Goal: Task Accomplishment & Management: Complete application form

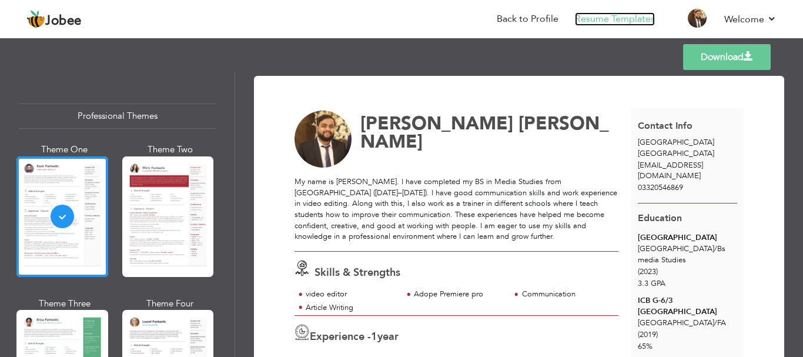
click at [626, 25] on link "Resume Templates" at bounding box center [615, 19] width 80 height 14
click at [624, 21] on link "Resume Templates" at bounding box center [615, 19] width 80 height 14
click at [539, 18] on link "Back to Profile" at bounding box center [527, 19] width 62 height 14
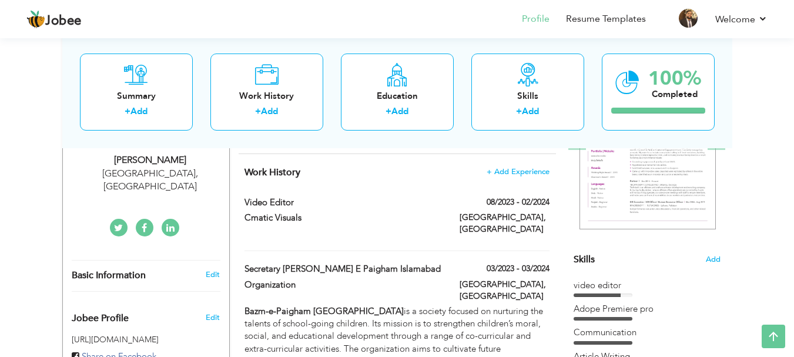
scroll to position [248, 0]
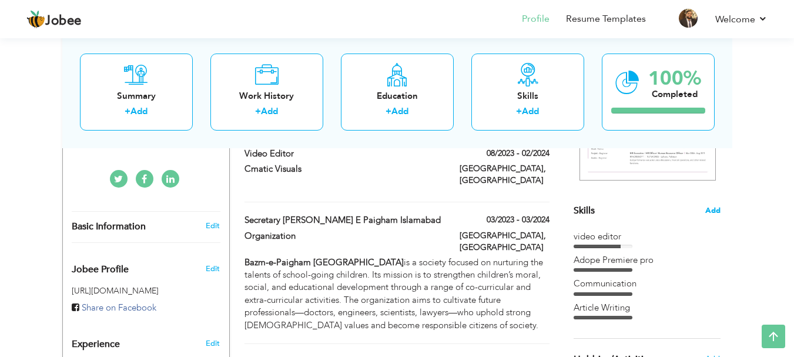
click at [710, 214] on span "Add" at bounding box center [712, 210] width 15 height 11
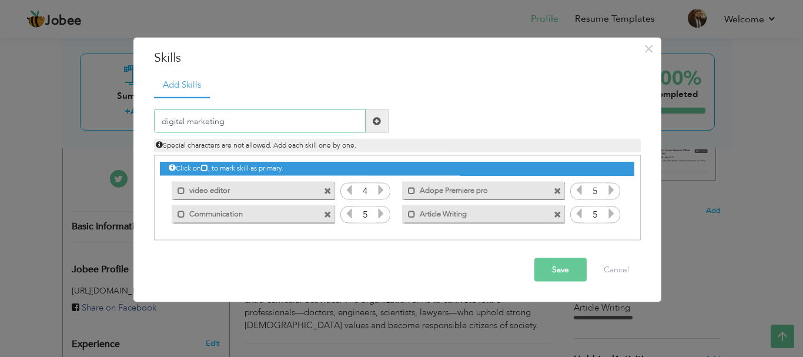
type input "digital marketing"
click at [373, 119] on span at bounding box center [376, 120] width 8 height 8
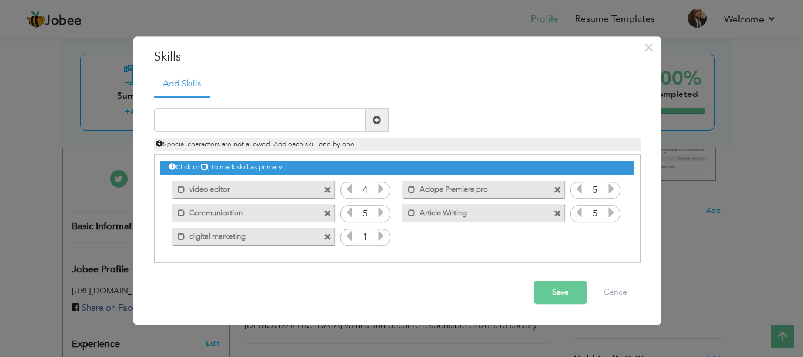
click at [381, 239] on icon at bounding box center [380, 236] width 11 height 11
click at [380, 239] on icon at bounding box center [380, 236] width 11 height 11
click at [273, 123] on input "text" at bounding box center [259, 120] width 211 height 23
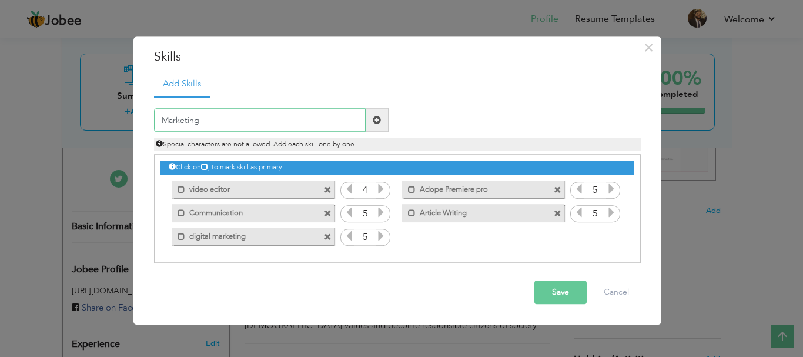
type input "Marketing"
click at [556, 296] on button "Save" at bounding box center [560, 292] width 52 height 23
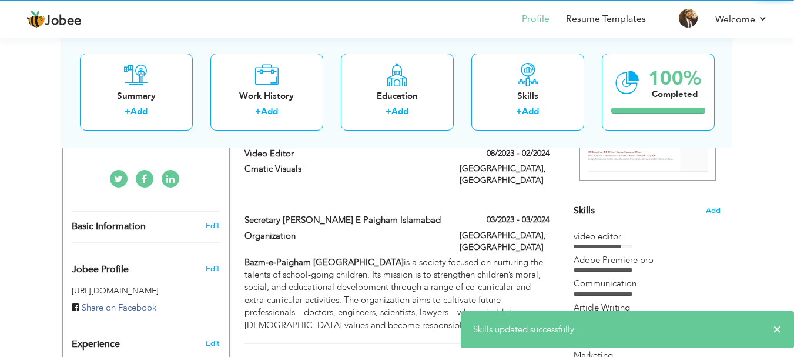
click at [610, 229] on div "Skills Add video editor Adope Premiere pro Communication" at bounding box center [646, 170] width 147 height 393
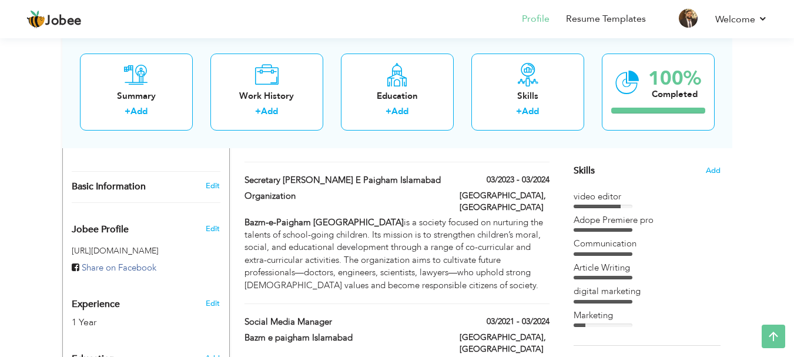
scroll to position [298, 0]
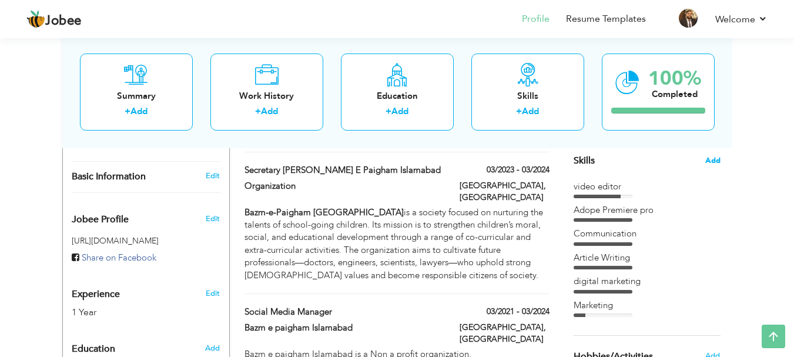
click at [713, 159] on span "Add" at bounding box center [712, 160] width 15 height 11
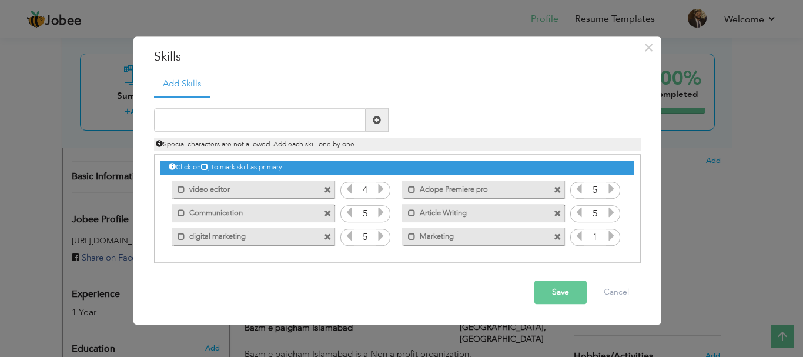
click at [611, 243] on span at bounding box center [611, 237] width 11 height 15
click at [558, 296] on button "Save" at bounding box center [560, 292] width 52 height 23
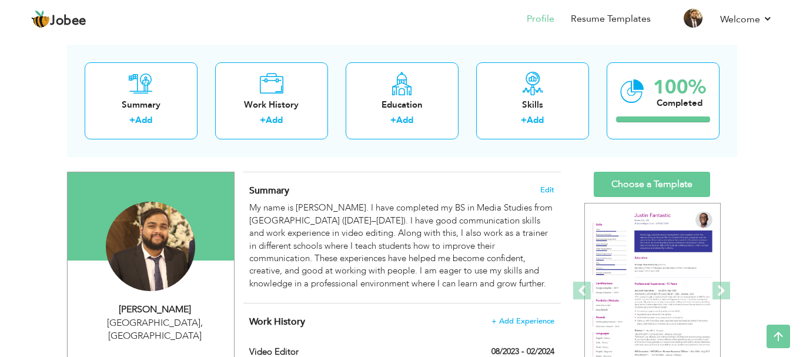
scroll to position [0, 0]
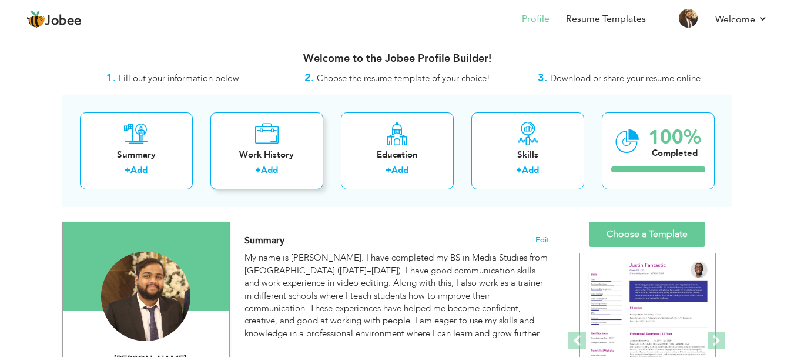
click at [279, 149] on div "Work History" at bounding box center [267, 155] width 94 height 12
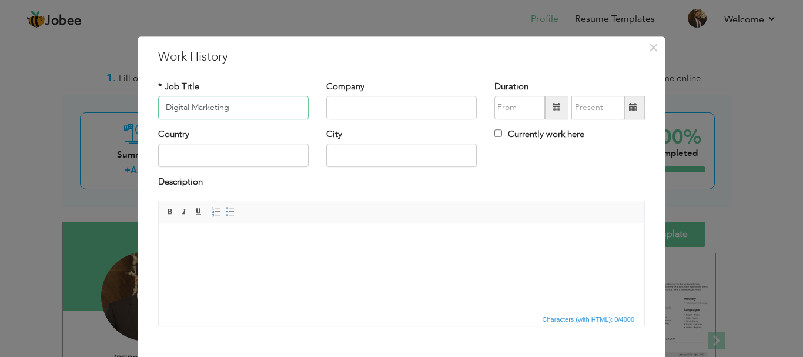
type input "Digital Marketing"
click at [345, 110] on input "text" at bounding box center [401, 107] width 150 height 23
type input "Entebbe Motors"
click at [199, 157] on input "text" at bounding box center [233, 155] width 150 height 23
type input "[GEOGRAPHIC_DATA]"
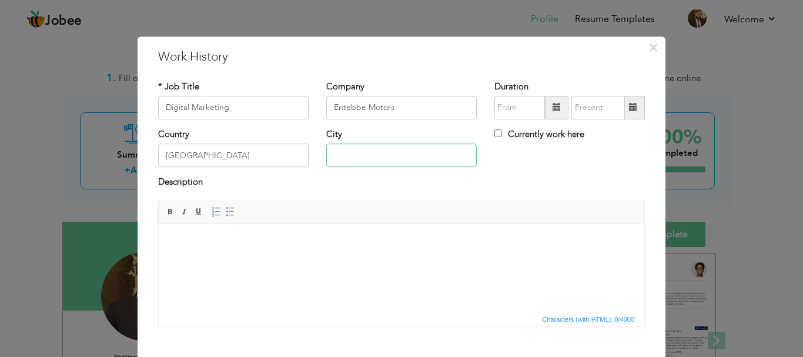
click at [348, 158] on input "text" at bounding box center [401, 155] width 150 height 23
type input "[GEOGRAPHIC_DATA]"
click at [363, 258] on html at bounding box center [401, 241] width 485 height 36
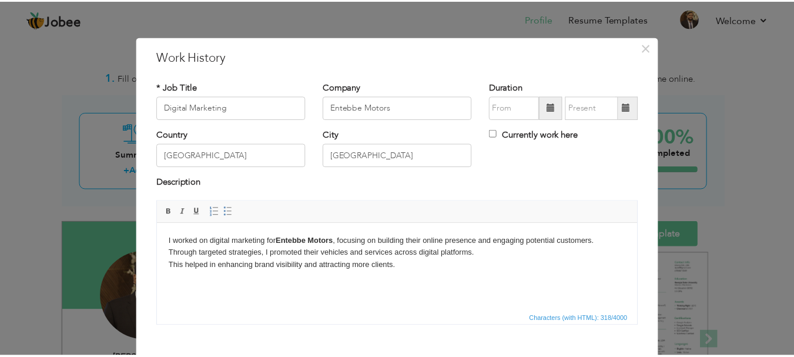
scroll to position [65, 0]
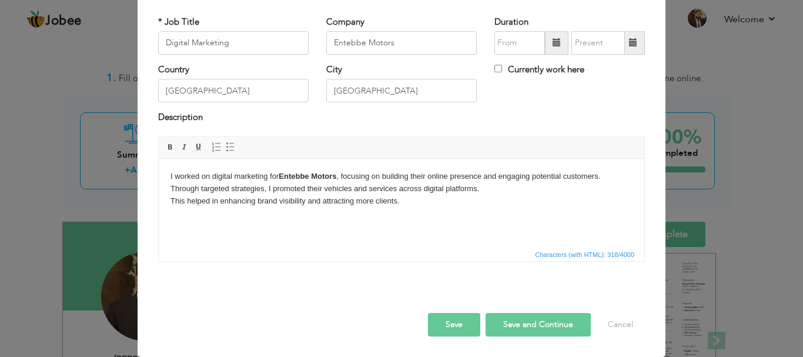
click at [449, 325] on button "Save" at bounding box center [454, 324] width 52 height 23
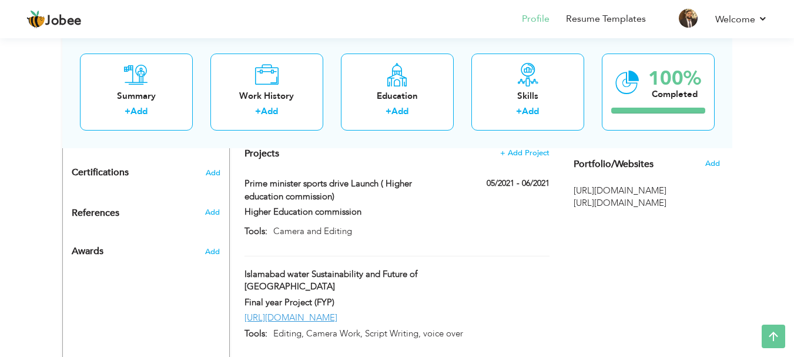
scroll to position [298, 0]
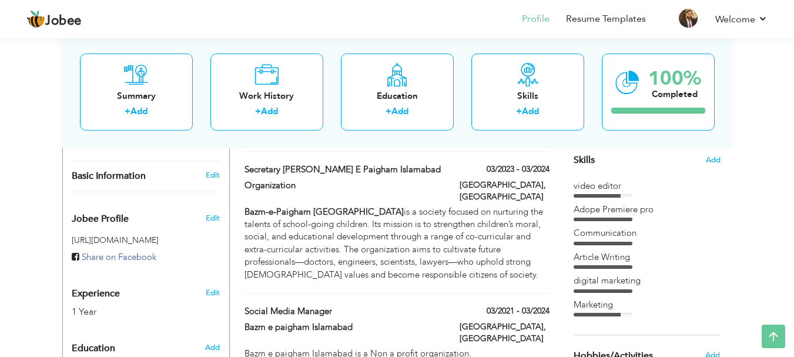
click at [713, 166] on div "Skills Add" at bounding box center [646, 45] width 147 height 244
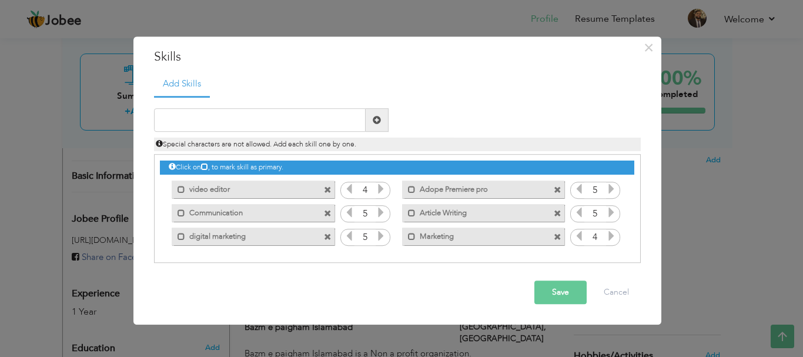
click at [190, 236] on label "digital marketing" at bounding box center [244, 234] width 119 height 15
click at [194, 236] on label "digital marketing" at bounding box center [245, 234] width 117 height 15
click at [563, 294] on button "Save" at bounding box center [560, 292] width 52 height 23
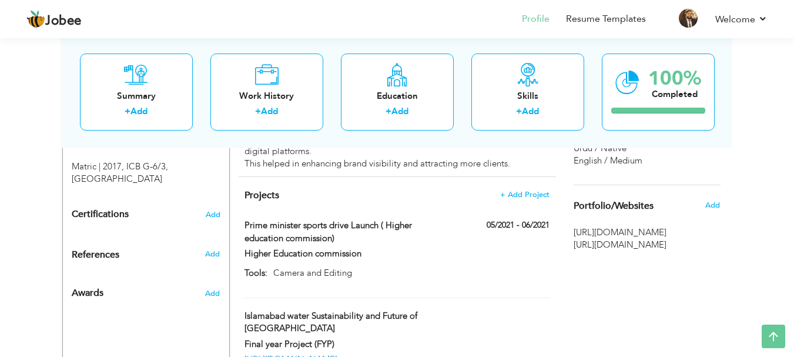
scroll to position [630, 0]
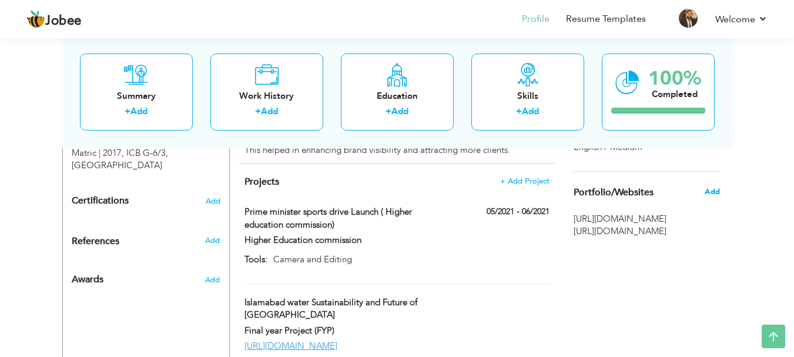
click at [713, 192] on span "Add" at bounding box center [711, 191] width 15 height 11
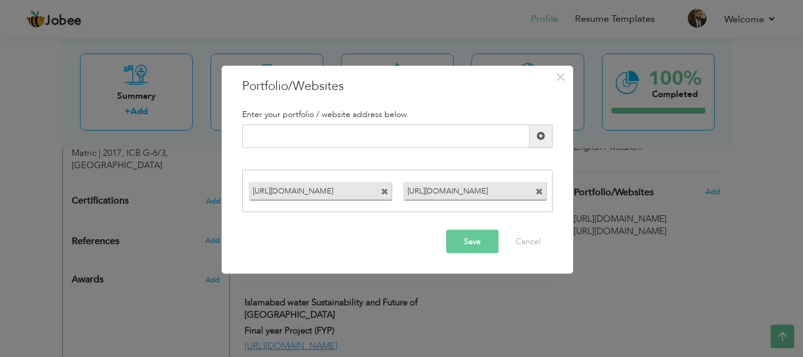
click at [481, 251] on button "Save" at bounding box center [472, 241] width 52 height 23
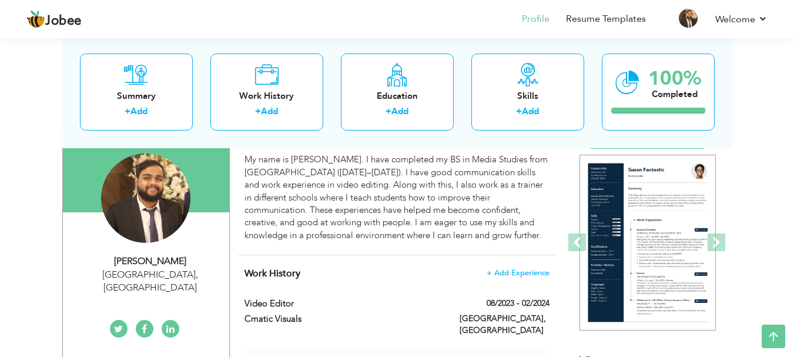
scroll to position [0, 0]
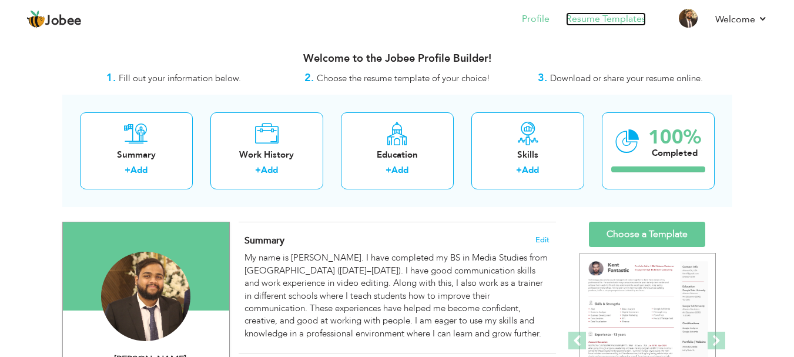
click at [596, 19] on link "Resume Templates" at bounding box center [606, 19] width 80 height 14
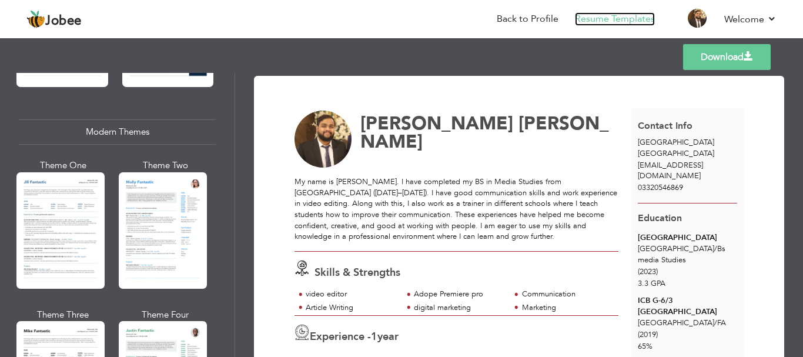
click at [612, 15] on link "Resume Templates" at bounding box center [615, 19] width 80 height 14
click at [553, 15] on link "Back to Profile" at bounding box center [527, 19] width 62 height 14
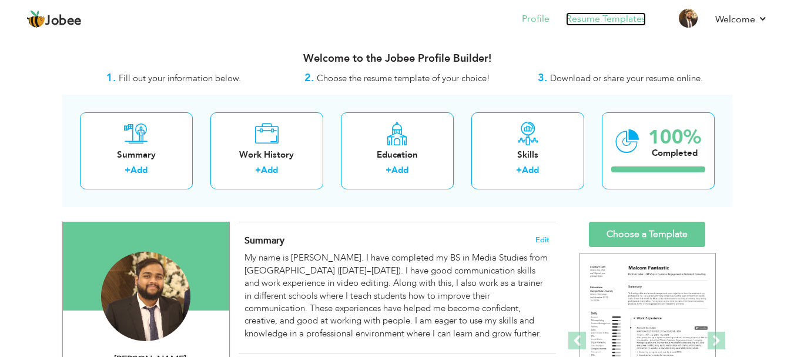
click at [628, 20] on link "Resume Templates" at bounding box center [606, 19] width 80 height 14
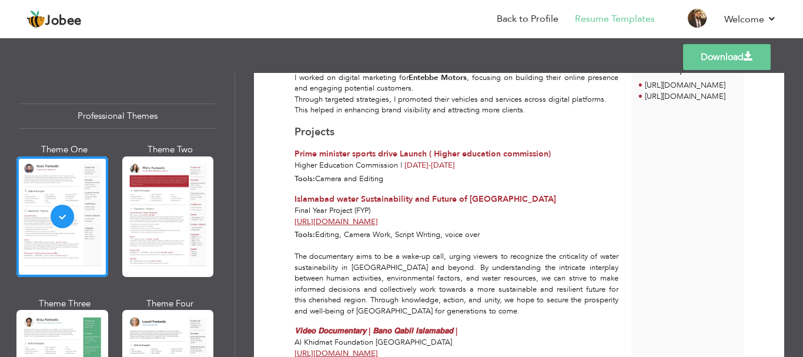
scroll to position [484, 0]
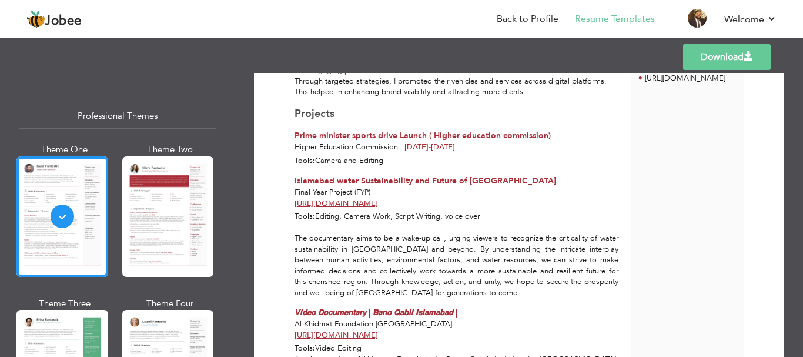
click at [235, 276] on div "Download Ibrahim Hasan Skills & Strengths 1 /" at bounding box center [519, 215] width 568 height 284
click at [230, 278] on div "Professional Themes Theme One Theme Two Theme Three Theme Six" at bounding box center [117, 215] width 234 height 284
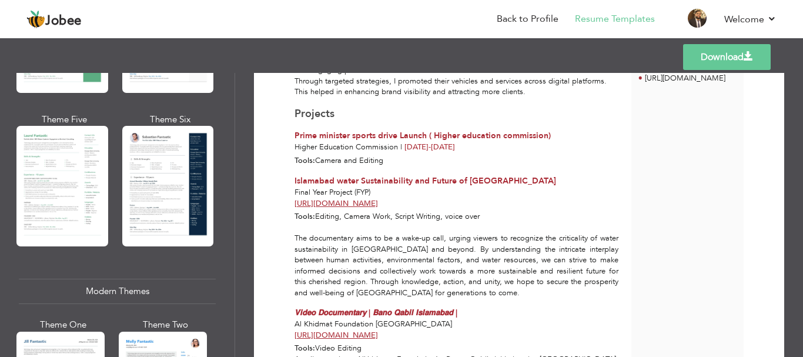
scroll to position [322, 0]
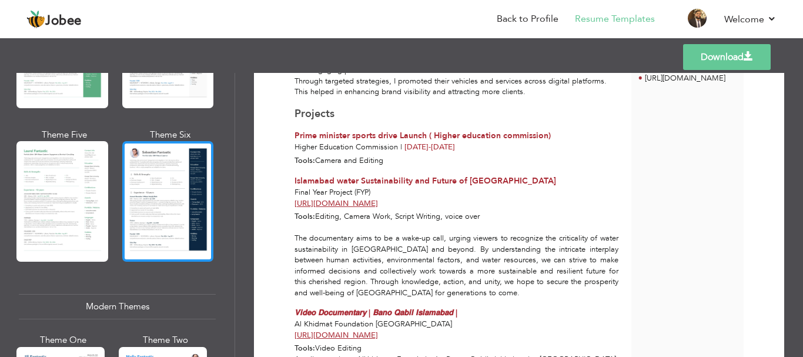
click at [183, 175] on div at bounding box center [168, 201] width 92 height 120
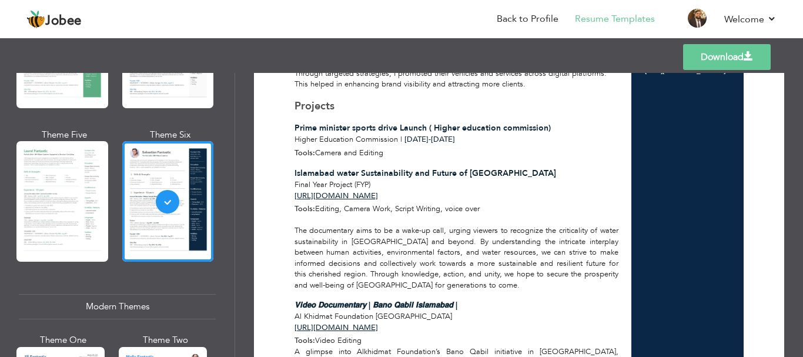
scroll to position [496, 0]
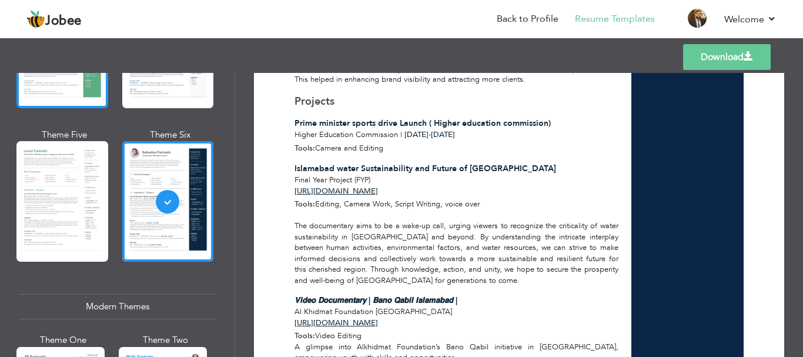
click at [52, 93] on div at bounding box center [62, 48] width 92 height 120
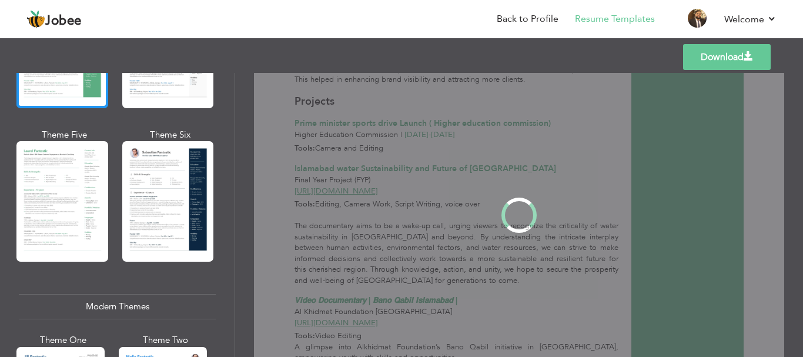
scroll to position [0, 0]
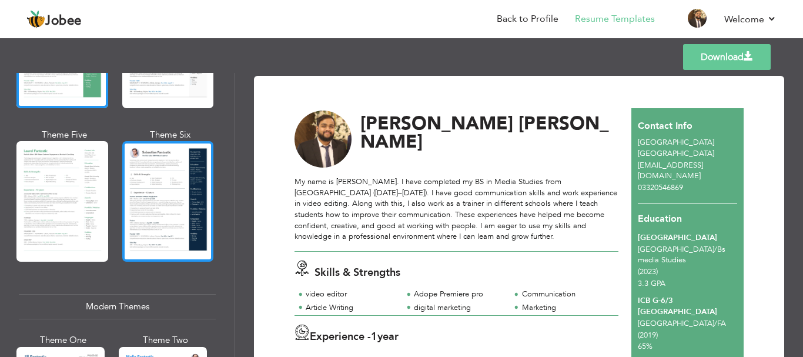
click at [158, 156] on div at bounding box center [168, 201] width 92 height 120
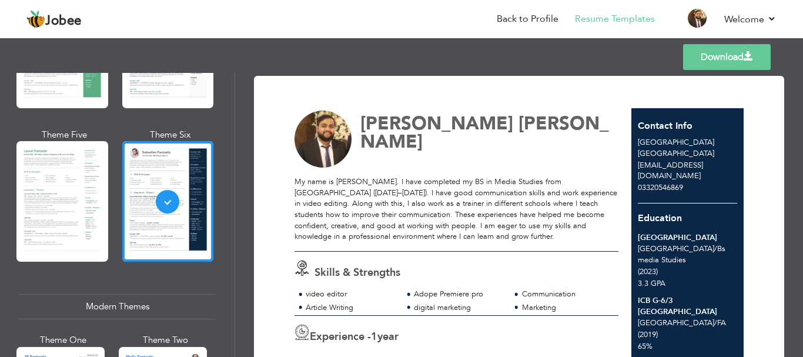
click at [734, 56] on link "Download" at bounding box center [727, 57] width 88 height 26
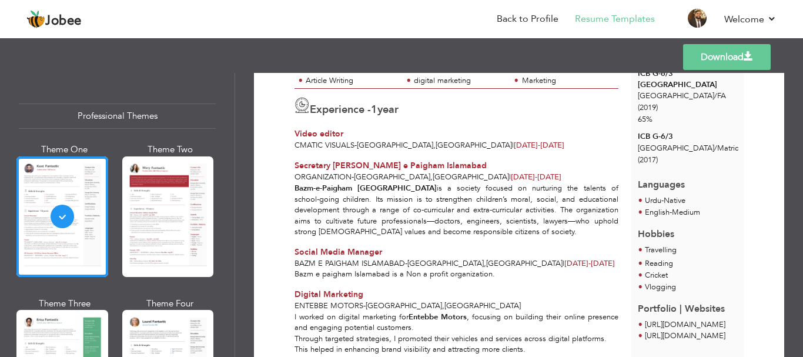
scroll to position [149, 0]
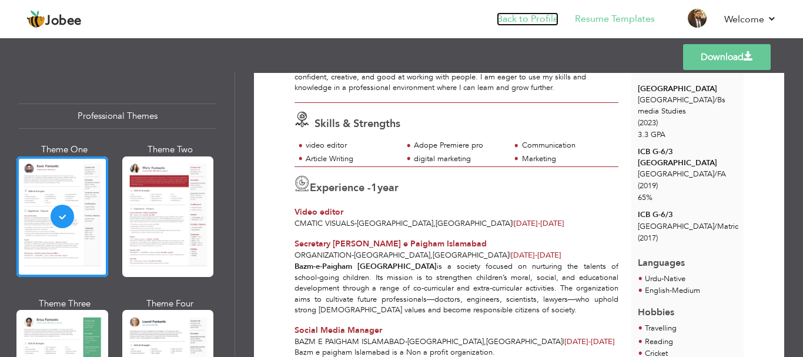
click at [545, 25] on link "Back to Profile" at bounding box center [527, 19] width 62 height 14
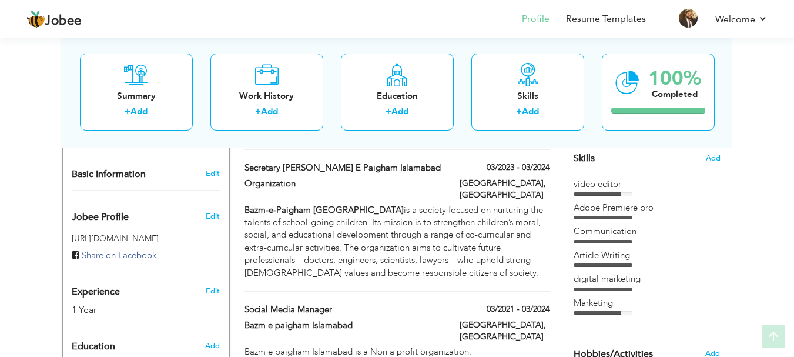
scroll to position [312, 0]
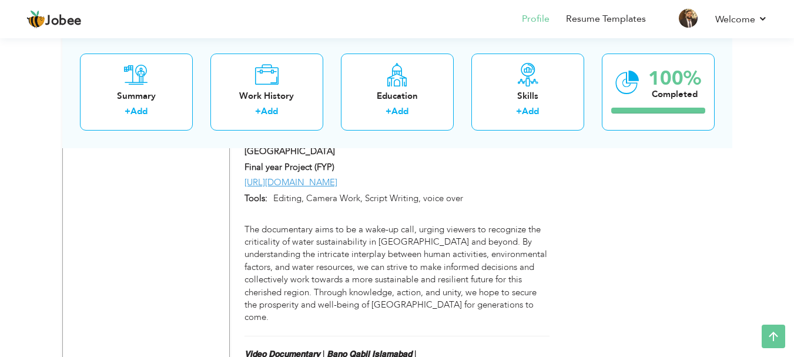
scroll to position [921, 0]
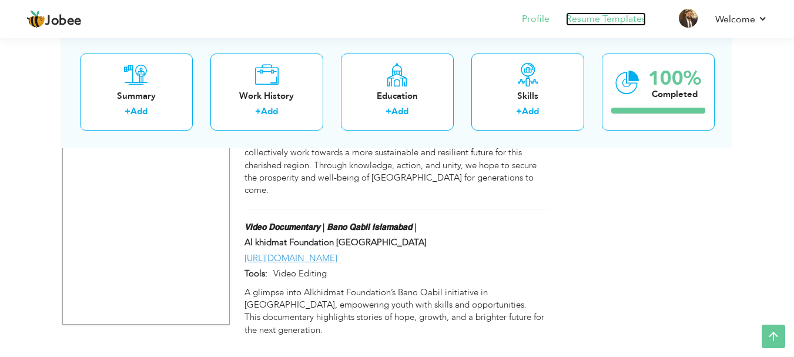
click at [603, 18] on link "Resume Templates" at bounding box center [606, 19] width 80 height 14
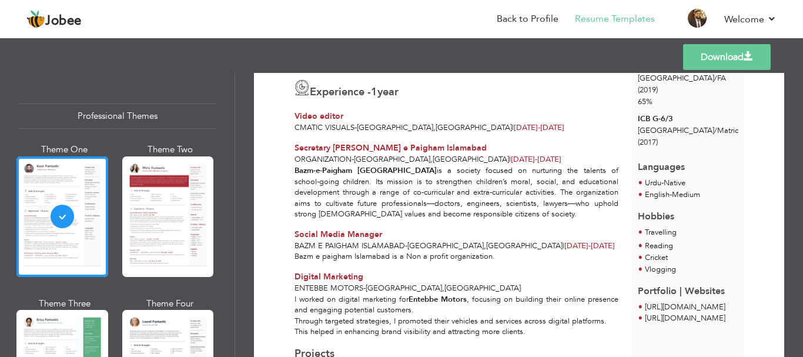
scroll to position [239, 0]
